Goal: Information Seeking & Learning: Learn about a topic

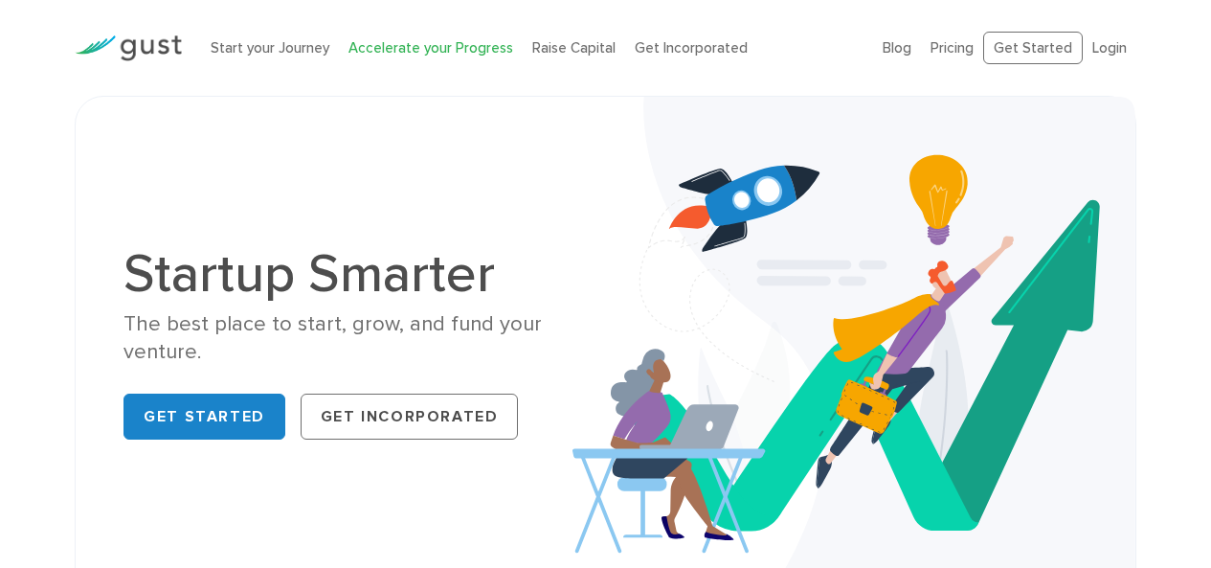
click at [403, 52] on link "Accelerate your Progress" at bounding box center [431, 47] width 165 height 17
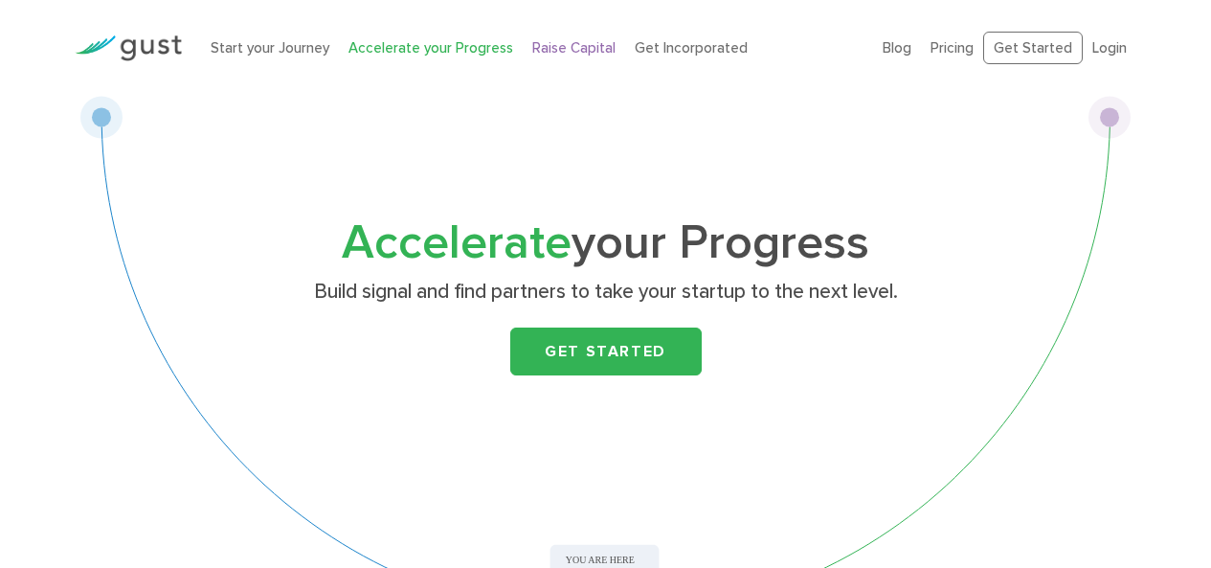
click at [581, 51] on link "Raise Capital" at bounding box center [573, 47] width 83 height 17
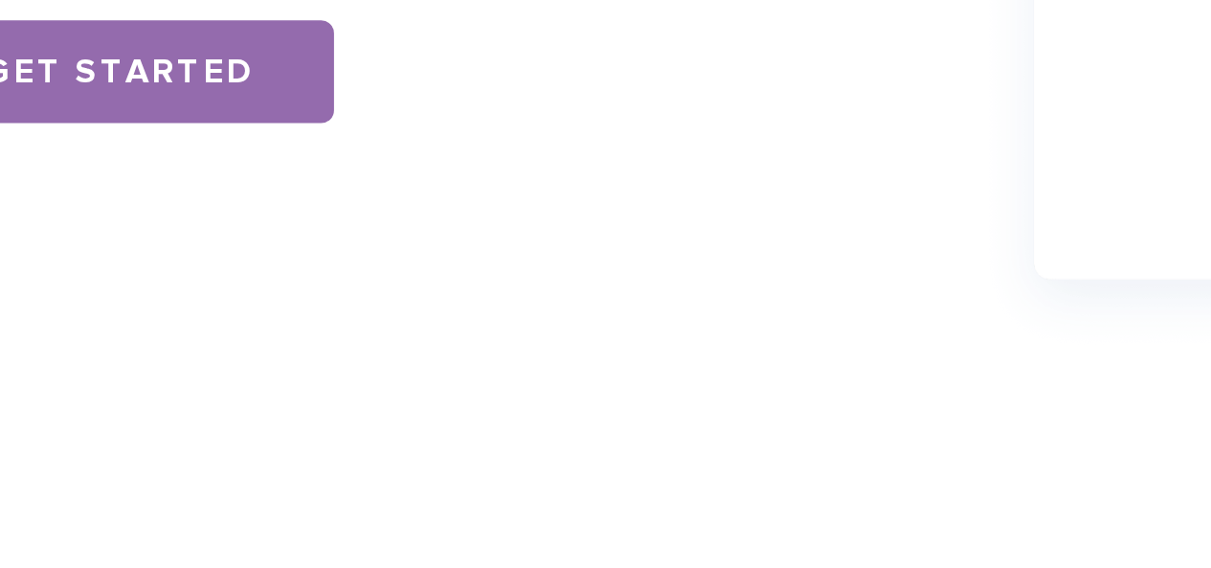
scroll to position [1308, 0]
